Goal: Task Accomplishment & Management: Complete application form

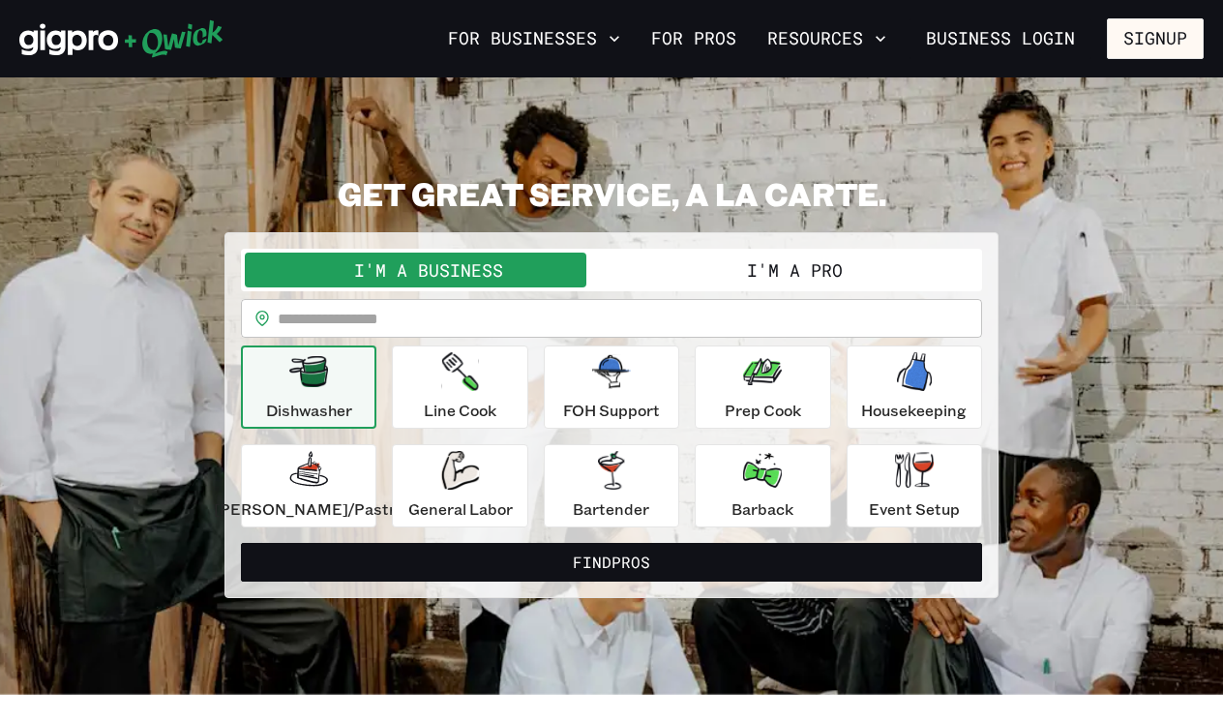
click at [681, 283] on button "I'm a Pro" at bounding box center [795, 270] width 367 height 35
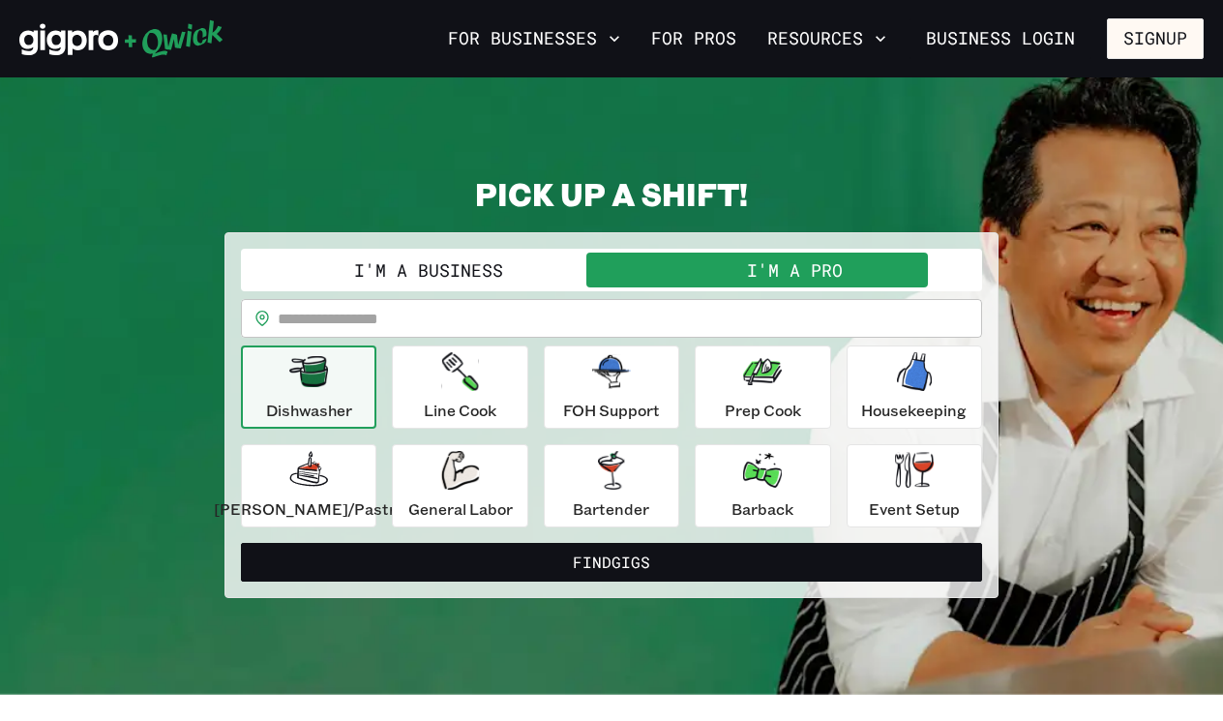
click at [722, 274] on button "I'm a Pro" at bounding box center [795, 270] width 367 height 35
click at [725, 43] on link "For Pros" at bounding box center [694, 38] width 101 height 33
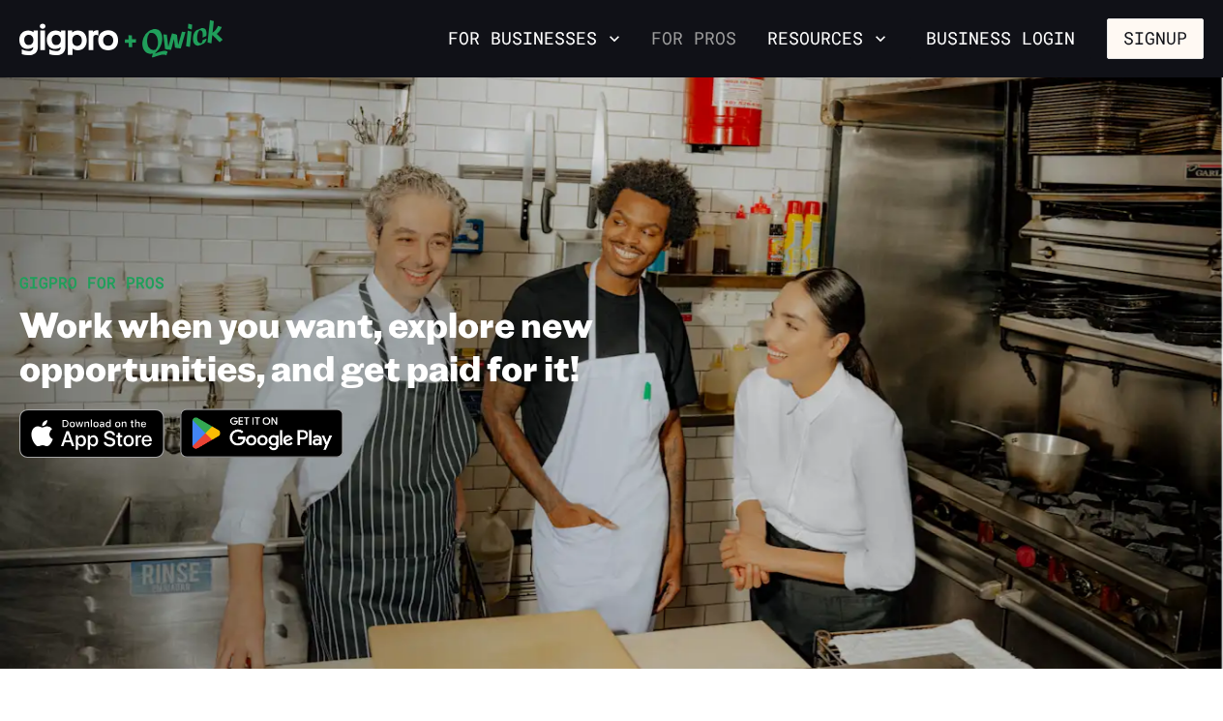
click at [704, 44] on link "For Pros" at bounding box center [694, 38] width 101 height 33
click at [1139, 38] on button "Signup" at bounding box center [1155, 38] width 97 height 41
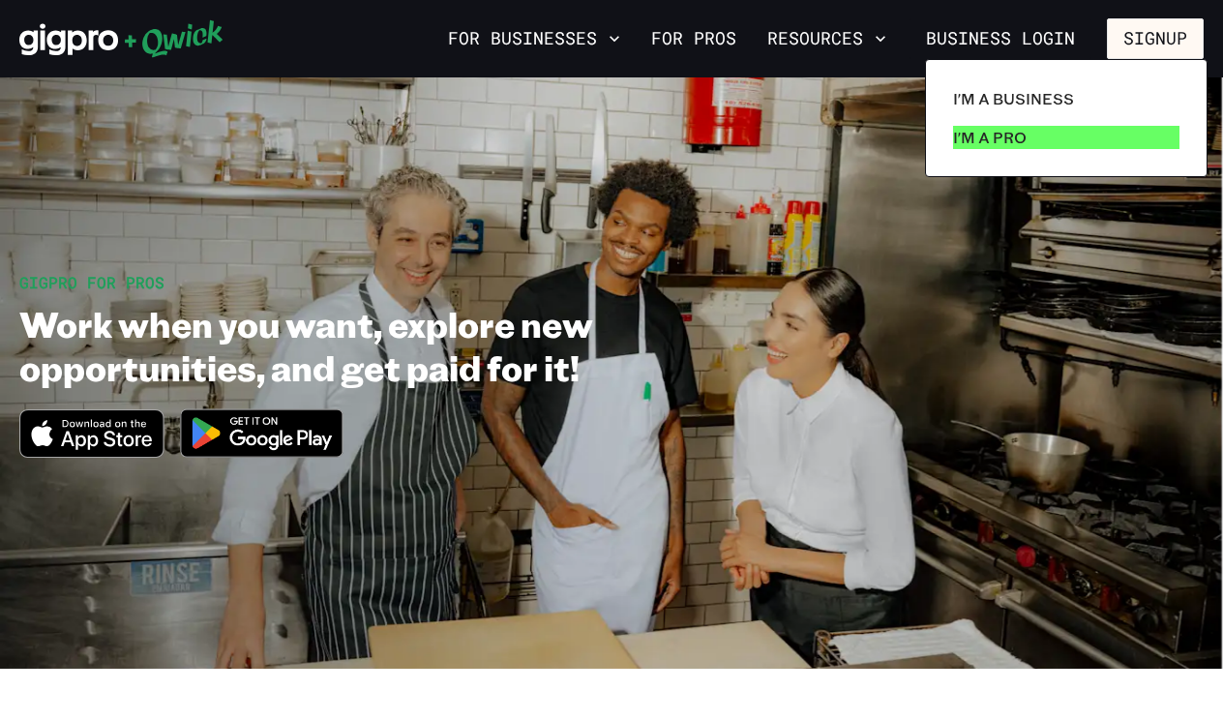
click at [1044, 135] on link "I'm a Pro" at bounding box center [1067, 137] width 242 height 39
click at [997, 142] on p "I'm a Pro" at bounding box center [990, 137] width 74 height 23
click at [993, 135] on p "I'm a Pro" at bounding box center [990, 137] width 74 height 23
click at [737, 34] on div at bounding box center [611, 360] width 1223 height 721
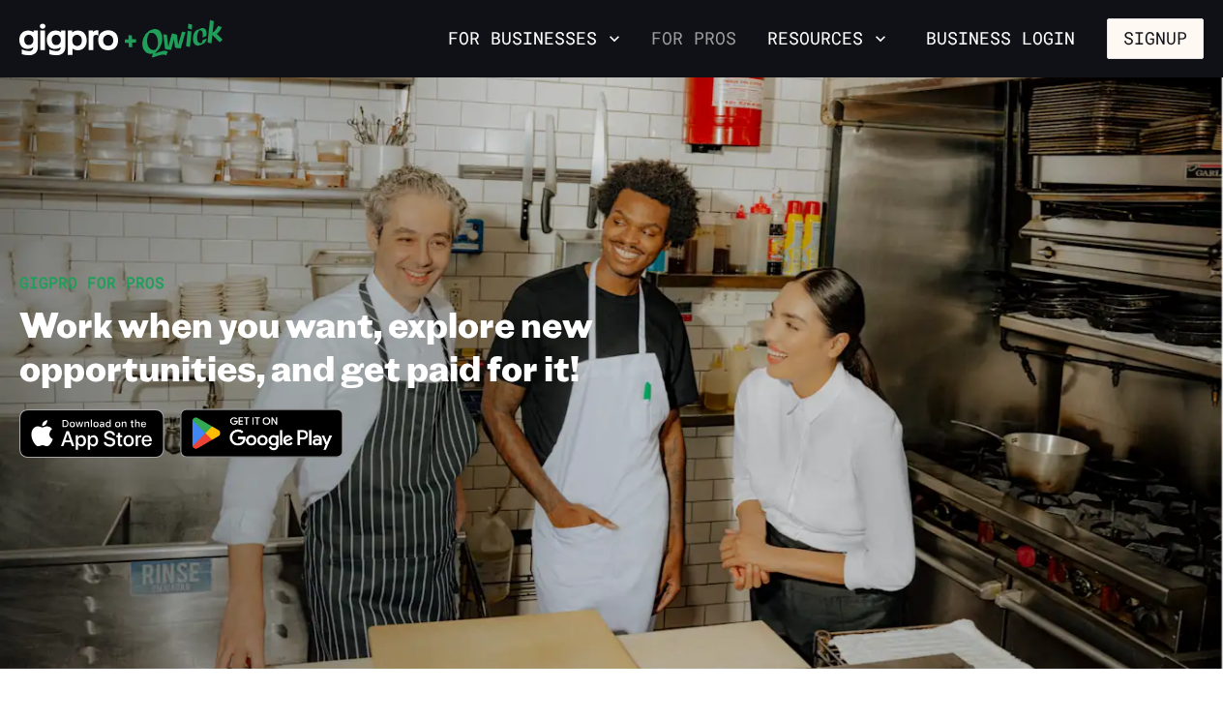
click at [703, 45] on link "For Pros" at bounding box center [694, 38] width 101 height 33
click at [726, 44] on link "For Pros" at bounding box center [694, 38] width 101 height 33
click at [846, 44] on button "Resources" at bounding box center [827, 38] width 135 height 33
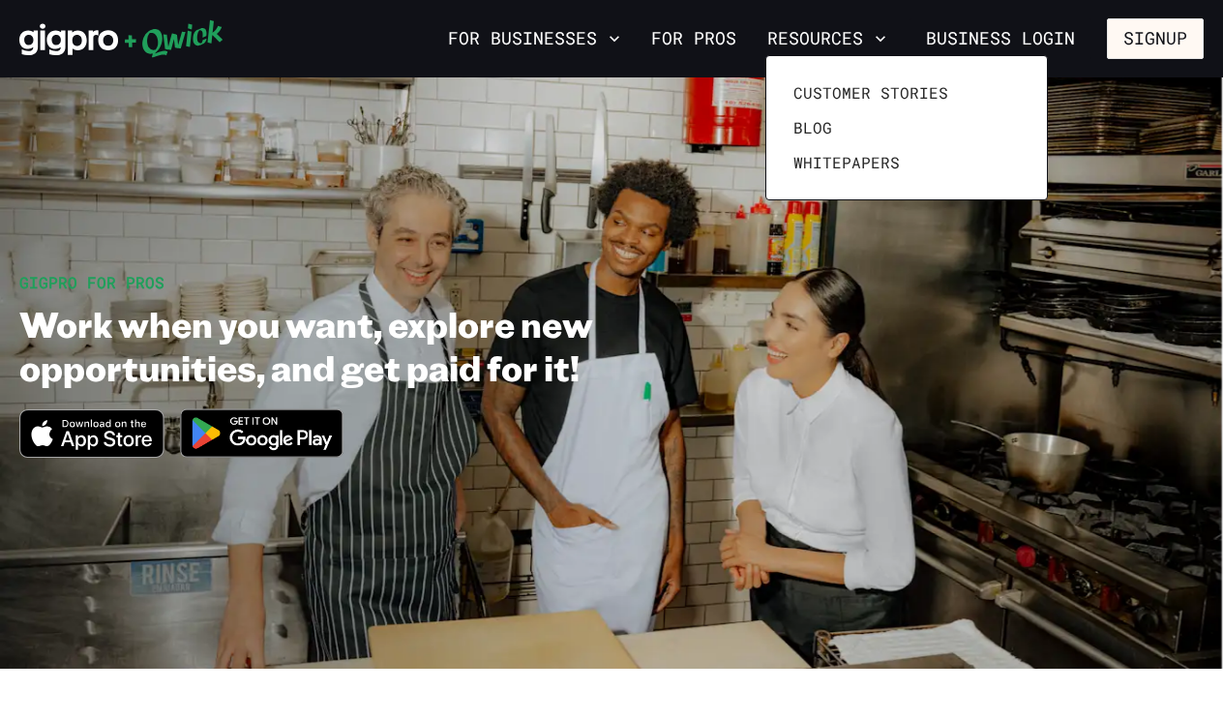
click at [1123, 55] on div at bounding box center [611, 360] width 1223 height 721
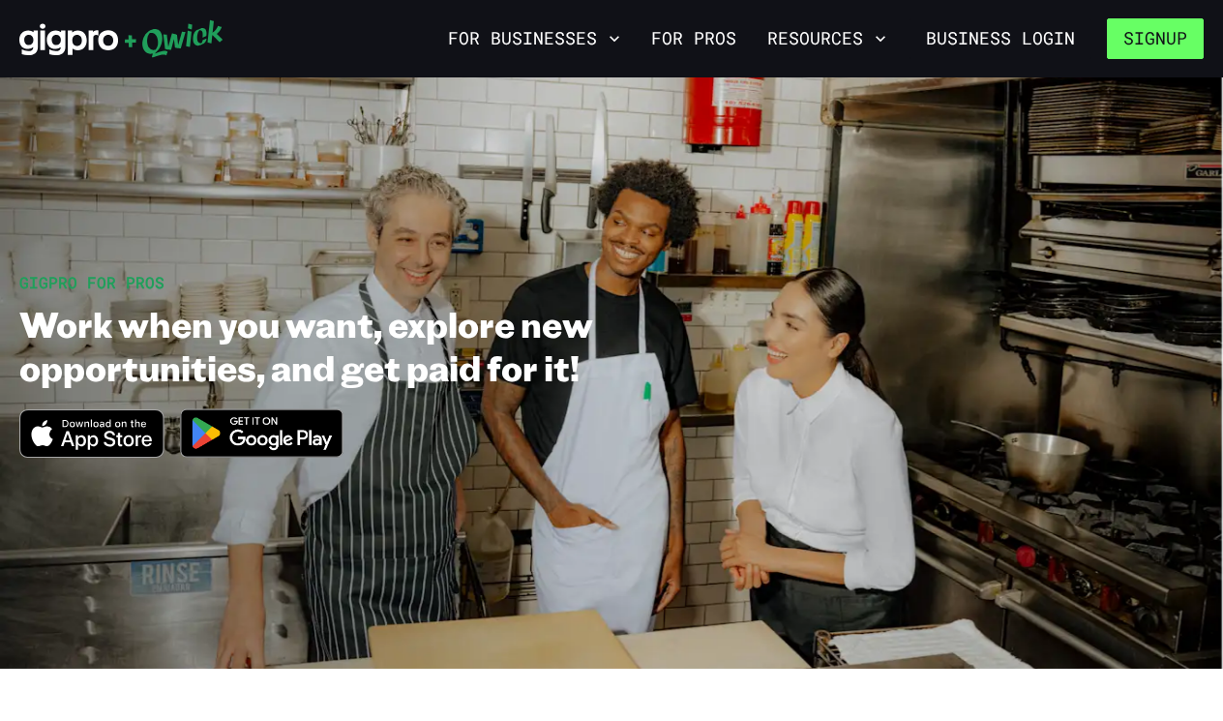
click at [1142, 43] on button "Signup" at bounding box center [1155, 38] width 97 height 41
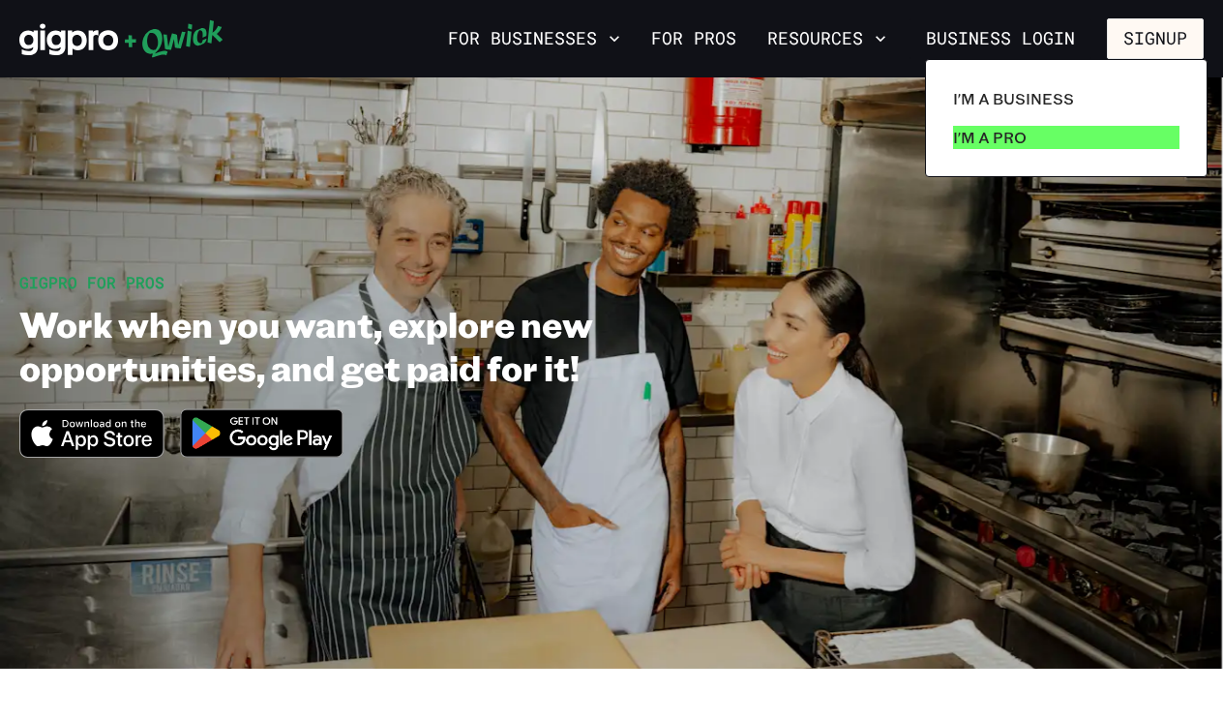
click at [1089, 138] on link "I'm a Pro" at bounding box center [1067, 137] width 242 height 39
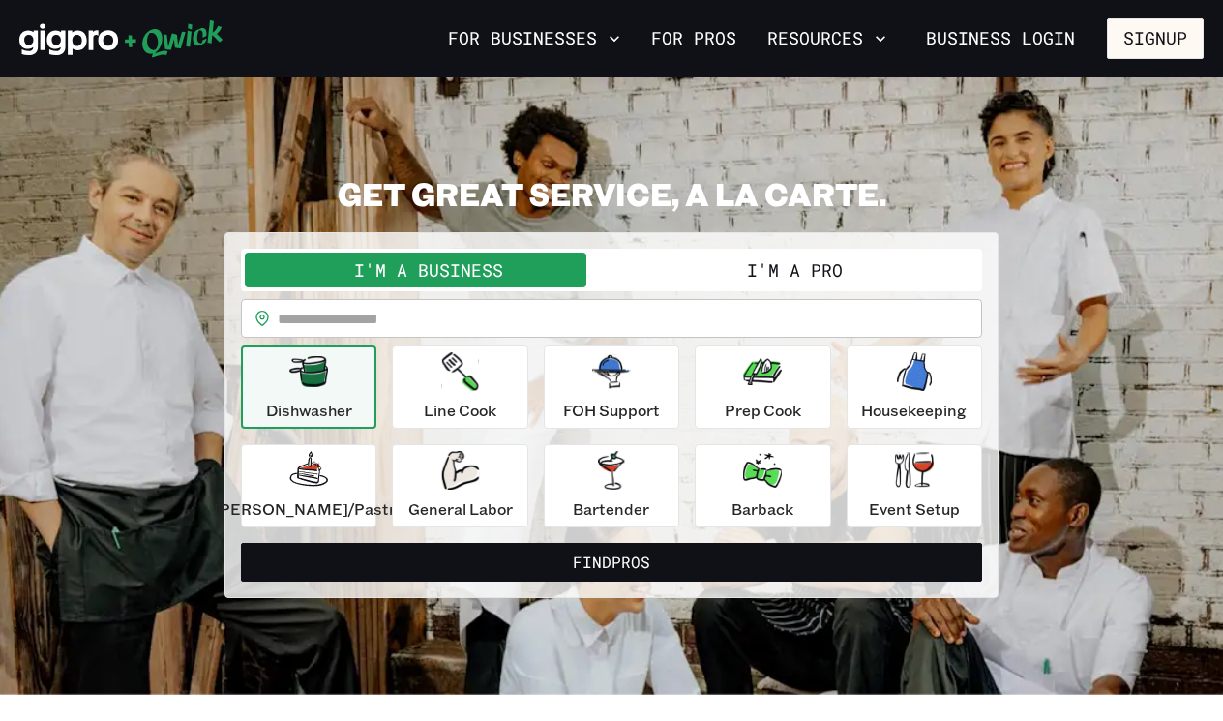
click at [719, 240] on div "**********" at bounding box center [612, 415] width 774 height 366
click at [732, 272] on button "I'm a Pro" at bounding box center [795, 270] width 367 height 35
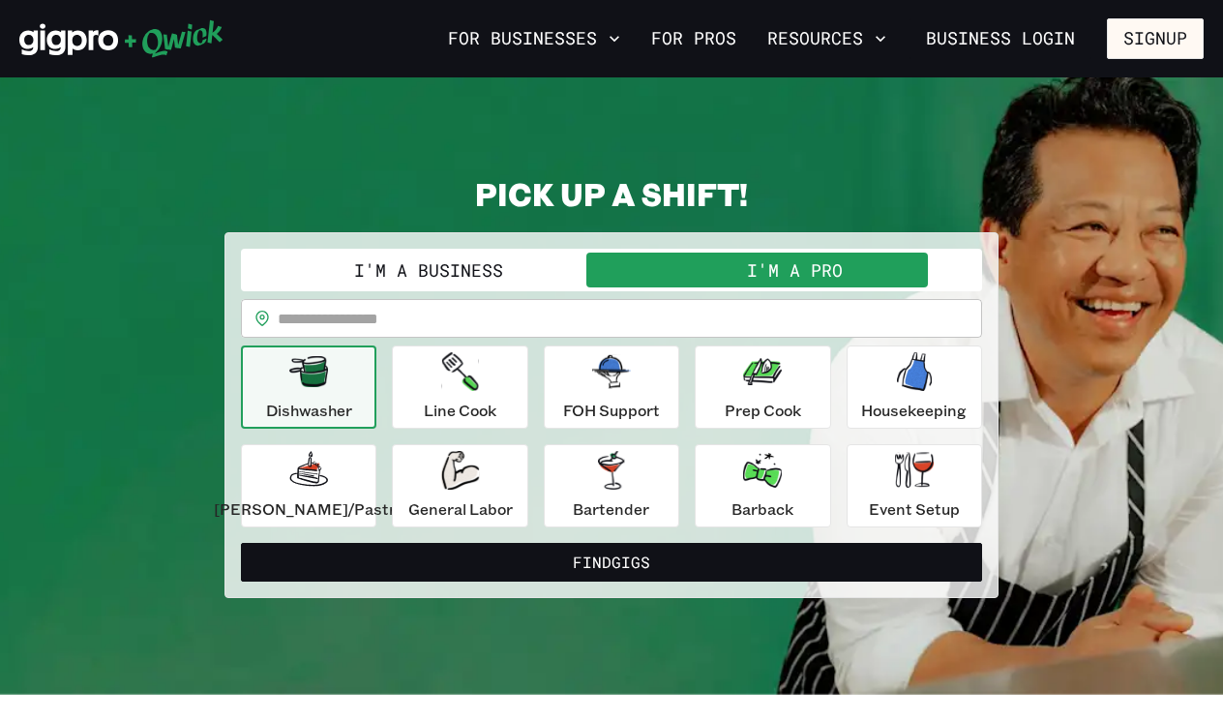
click at [732, 272] on button "I'm a Pro" at bounding box center [795, 270] width 367 height 35
click at [875, 506] on p "Event Setup" at bounding box center [914, 508] width 91 height 23
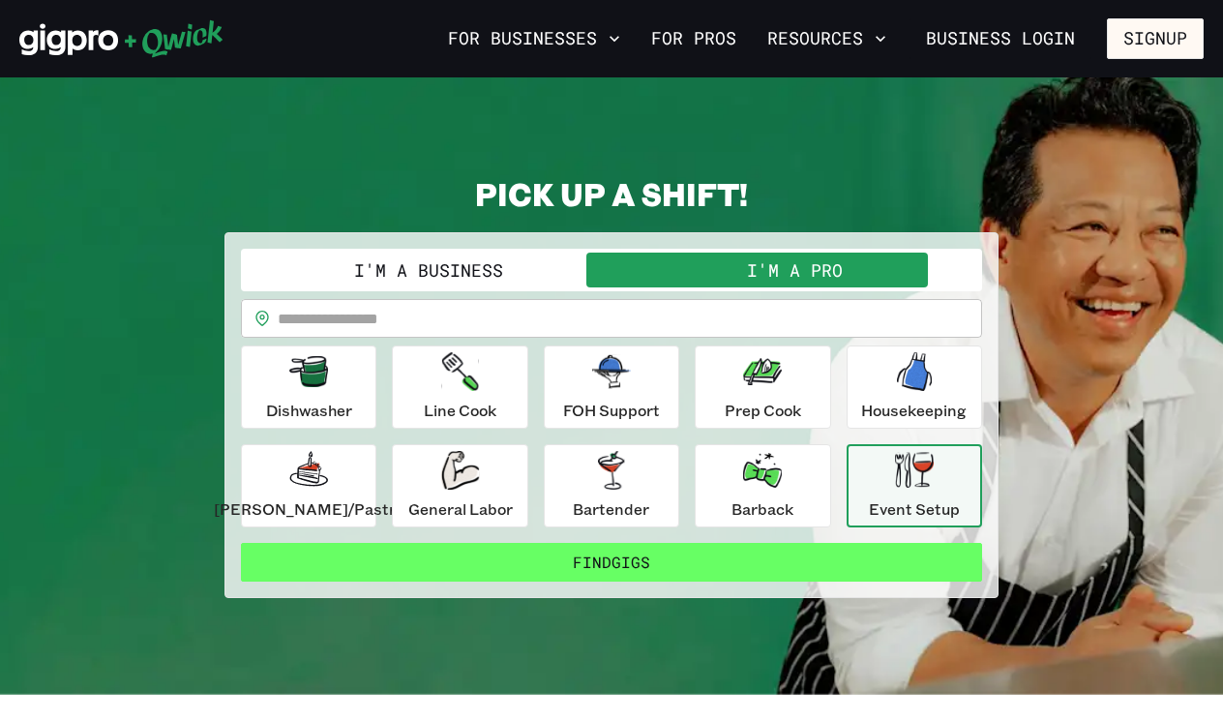
click at [617, 560] on button "Find Gigs" at bounding box center [611, 562] width 741 height 39
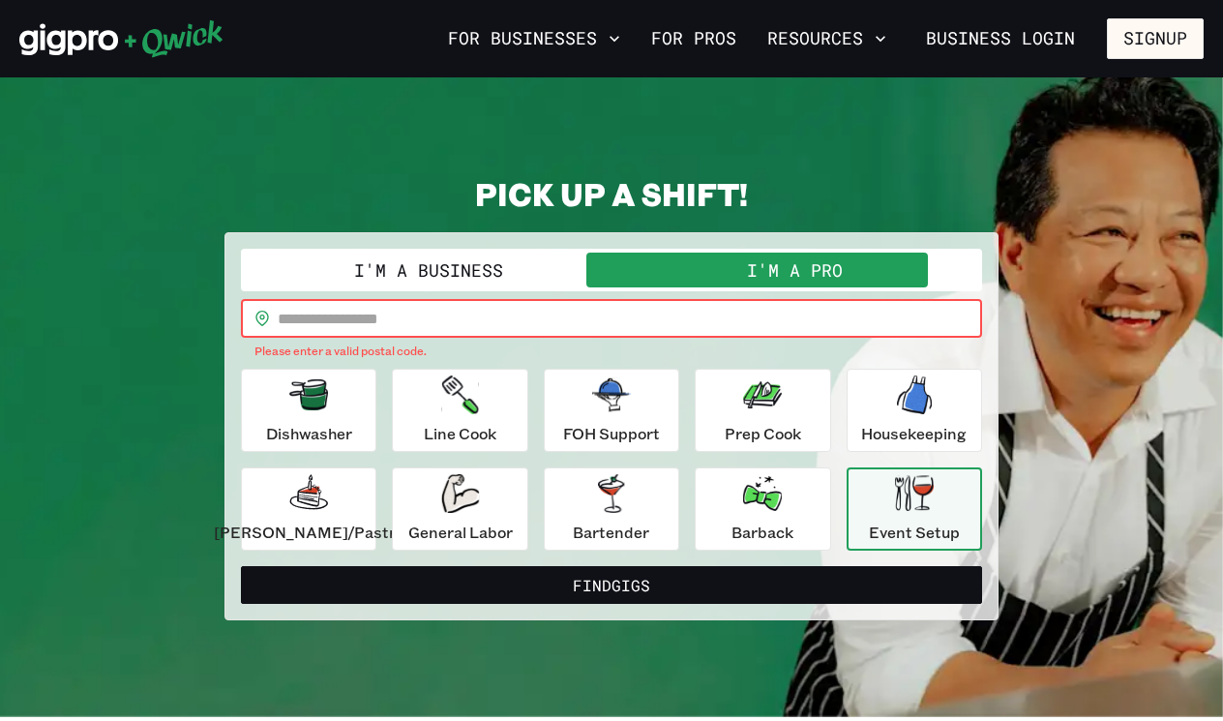
click at [485, 335] on input "text" at bounding box center [630, 318] width 705 height 39
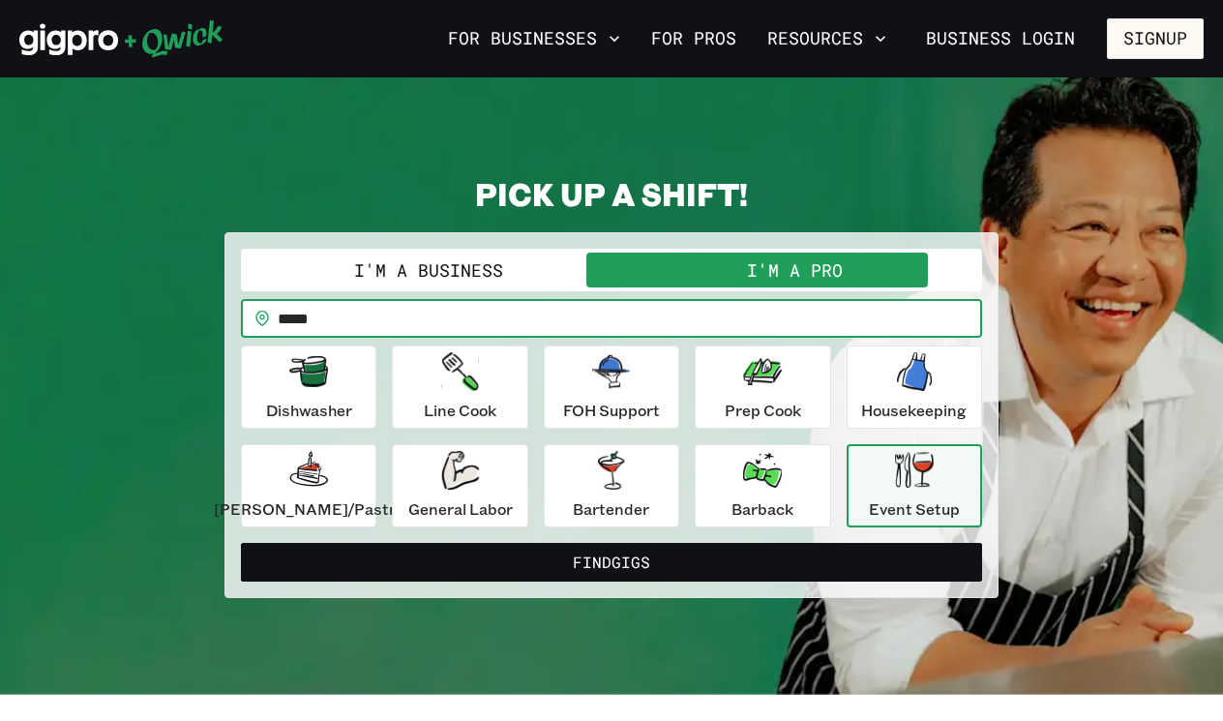
type input "*****"
click at [612, 561] on button "Find Gigs" at bounding box center [611, 562] width 741 height 39
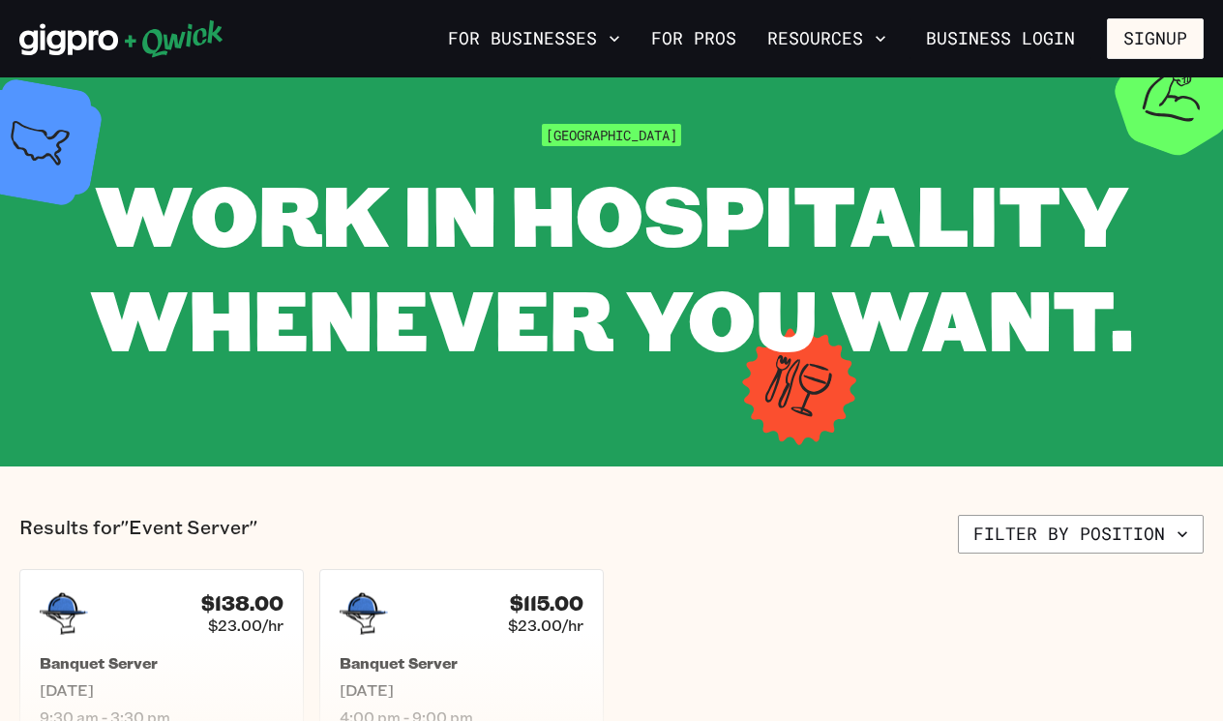
scroll to position [12, 0]
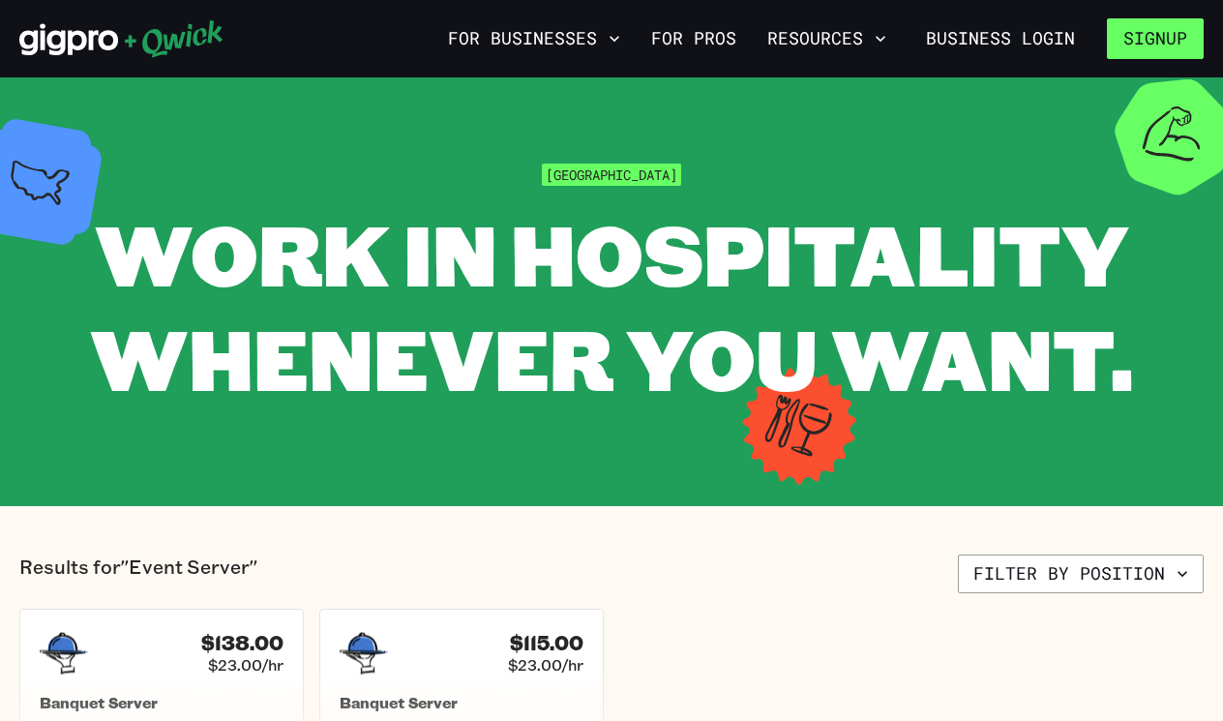
click at [1155, 48] on button "Signup" at bounding box center [1155, 38] width 97 height 41
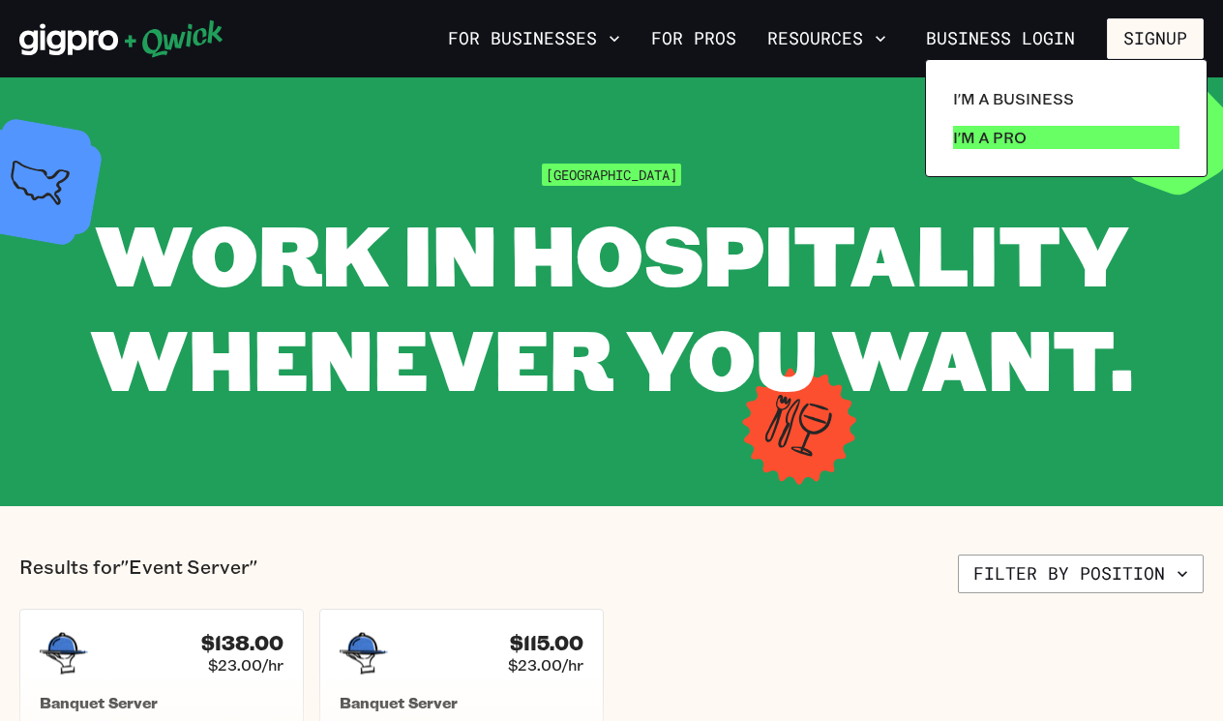
click at [1099, 155] on link "I'm a Pro" at bounding box center [1067, 137] width 242 height 39
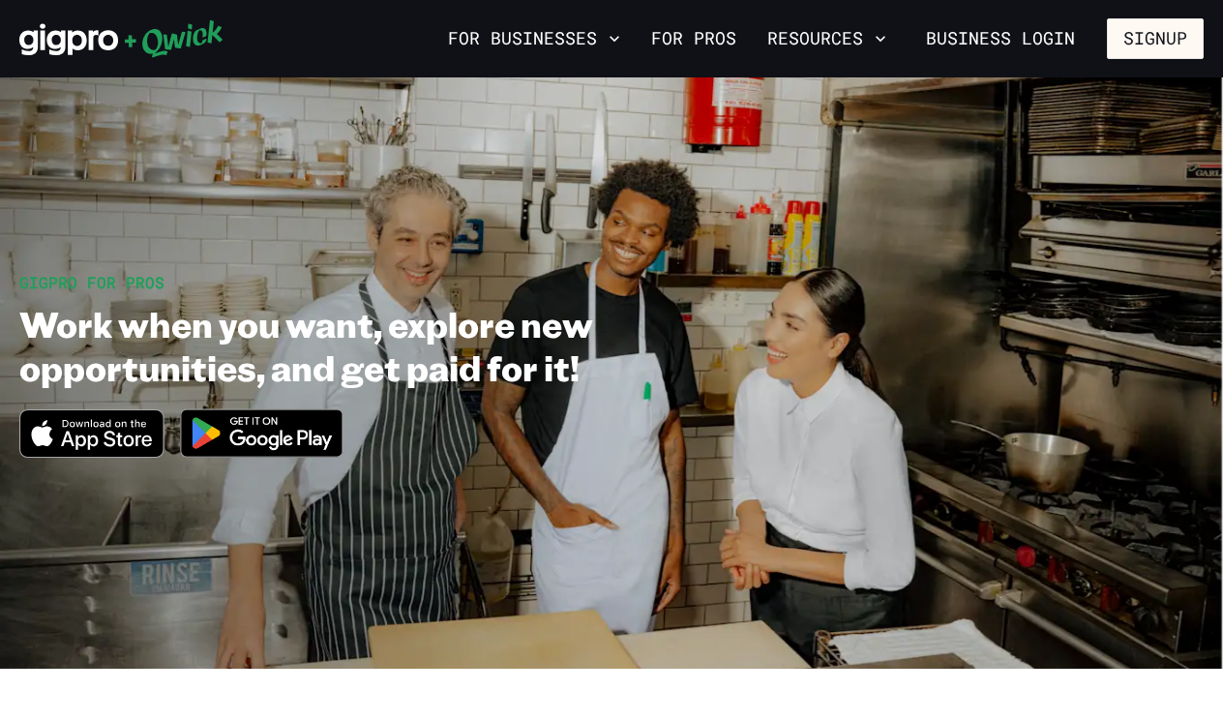
click at [118, 431] on icon "Download on the App Store" at bounding box center [91, 433] width 142 height 46
